Goal: Task Accomplishment & Management: Complete application form

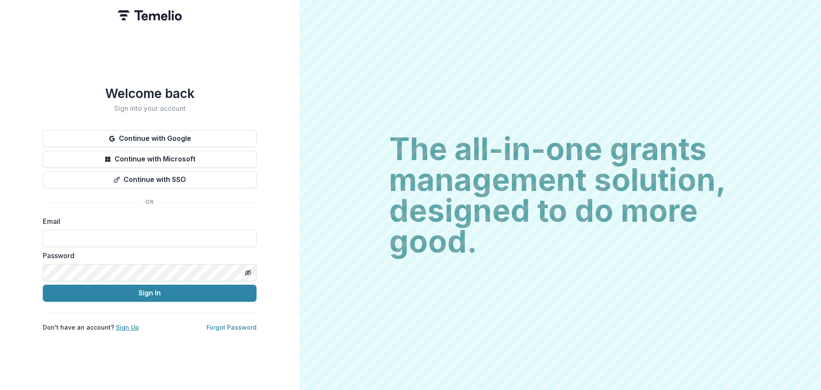
click at [126, 323] on link "Sign Up" at bounding box center [127, 326] width 23 height 7
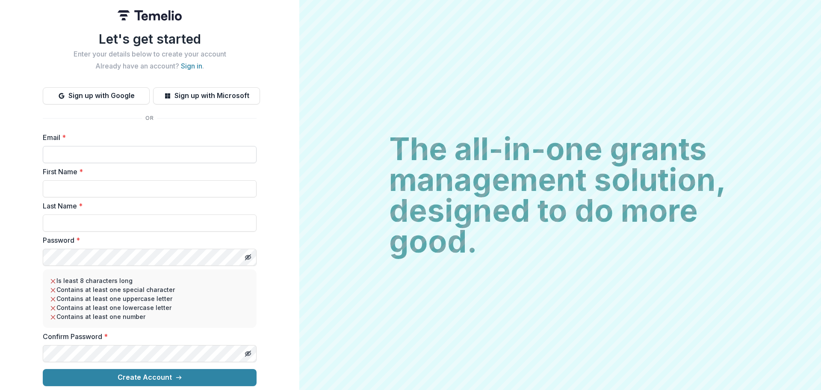
click at [90, 148] on input "Email *" at bounding box center [150, 154] width 214 height 17
type input "**********"
type input "*****"
type input "**********"
click at [248, 254] on icon "Toggle password visibility" at bounding box center [248, 257] width 7 height 7
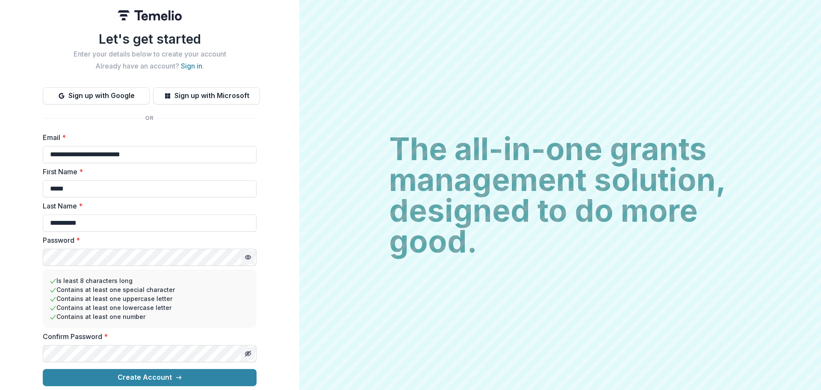
click at [247, 352] on icon "Toggle password visibility" at bounding box center [248, 353] width 2 height 2
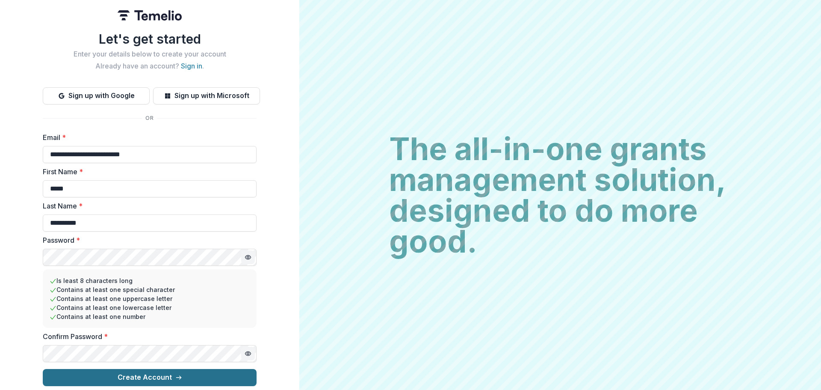
click at [147, 372] on button "Create Account" at bounding box center [150, 377] width 214 height 17
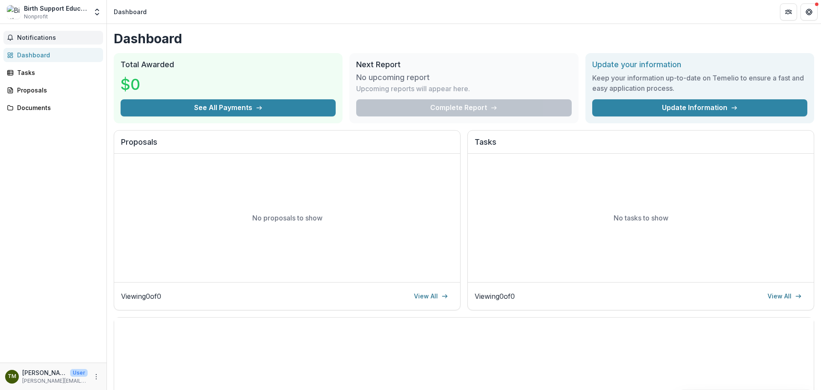
click at [38, 37] on span "Notifications" at bounding box center [58, 37] width 83 height 7
click at [27, 70] on div "Tasks" at bounding box center [56, 72] width 79 height 9
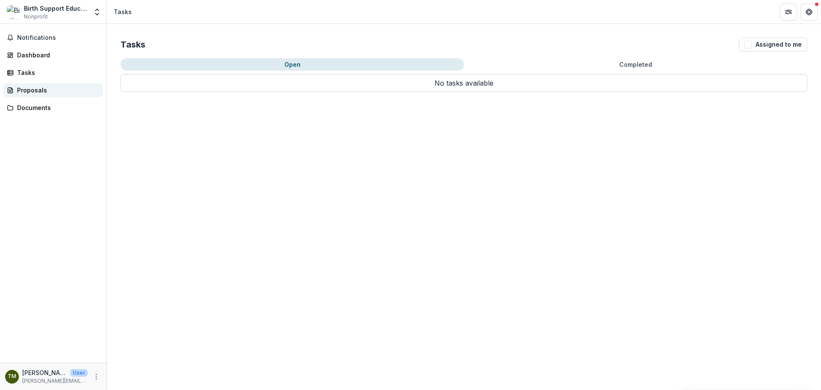
click at [33, 89] on div "Proposals" at bounding box center [56, 90] width 79 height 9
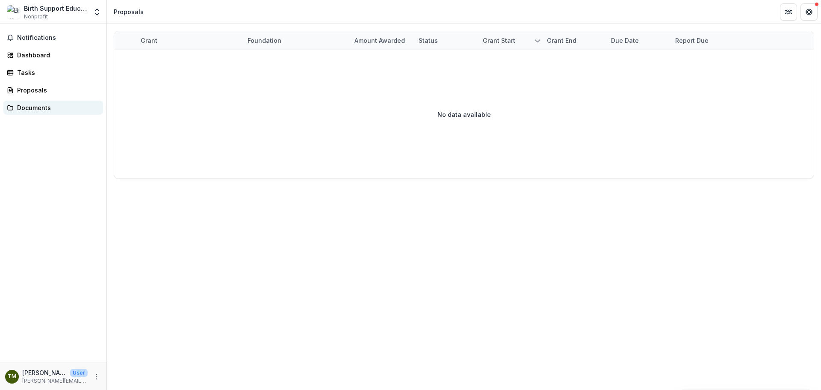
click at [38, 107] on div "Documents" at bounding box center [56, 107] width 79 height 9
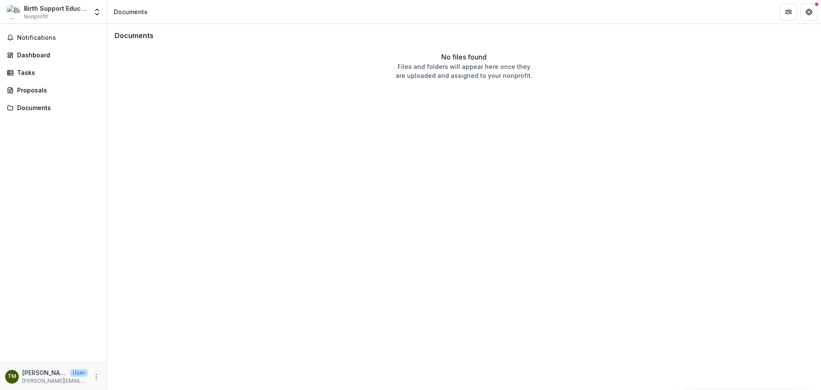
click at [65, 10] on div "Birth Support Education & Beyond" at bounding box center [56, 8] width 64 height 9
click at [813, 12] on button "Get Help" at bounding box center [809, 11] width 17 height 17
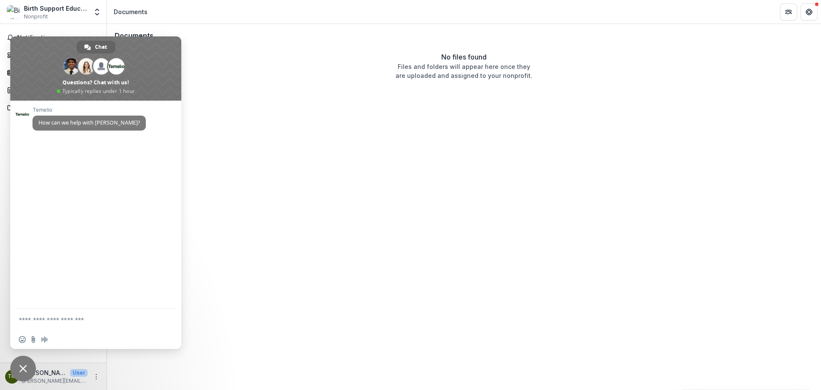
click at [257, 85] on div "No files found Files and folders will appear here once they are uploaded and as…" at bounding box center [464, 66] width 713 height 38
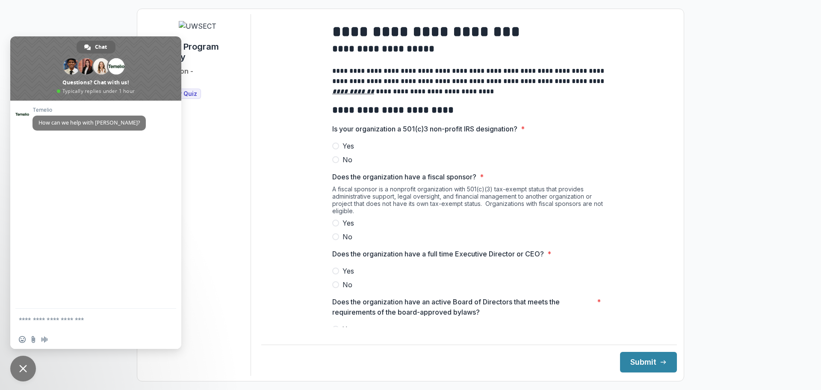
click at [213, 230] on div "Partner Program Eligibilty Foundation - UWSECT Eligibility Quiz" at bounding box center [197, 194] width 107 height 361
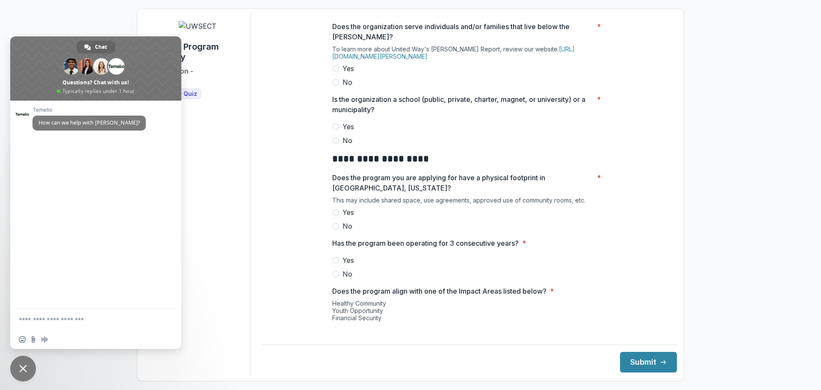
scroll to position [111, 0]
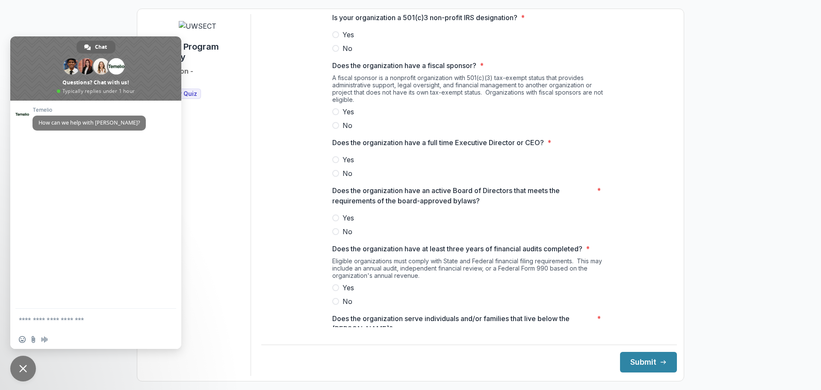
click at [24, 366] on span "Close chat" at bounding box center [23, 368] width 8 height 8
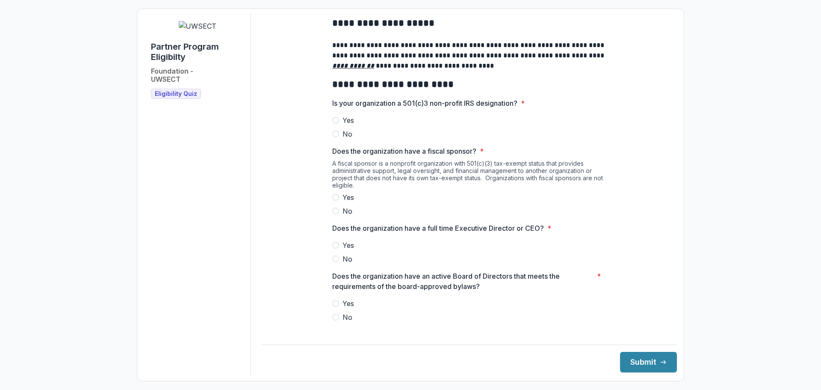
scroll to position [0, 0]
